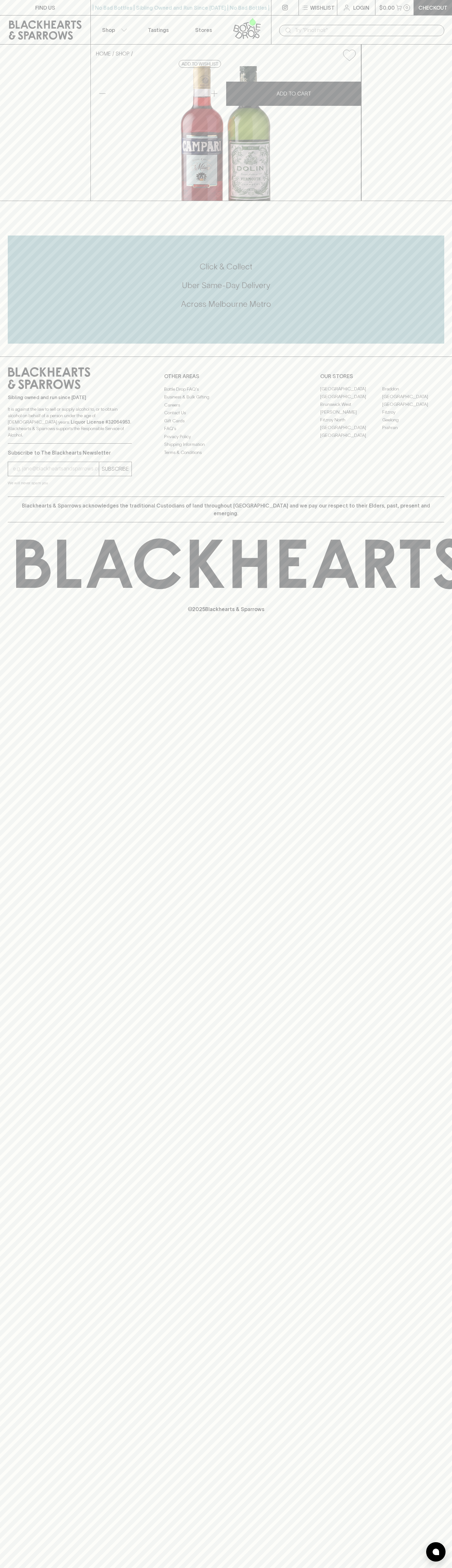
click at [380, 25] on div "​" at bounding box center [361, 30] width 165 height 11
click at [424, 707] on div "FIND US | No Bad Bottles | Sibling Owned and Run Since 2006 | No Bad Bottles | …" at bounding box center [226, 784] width 452 height 1568
click at [231, 1568] on html "FIND US | No Bad Bottles | Sibling Owned and Run Since 2006 | No Bad Bottles | …" at bounding box center [226, 784] width 452 height 1568
click at [12, 344] on div "Click & Collect Uber Same-Day Delivery Across Melbourne Metro" at bounding box center [226, 289] width 436 height 108
